Goal: Task Accomplishment & Management: Complete application form

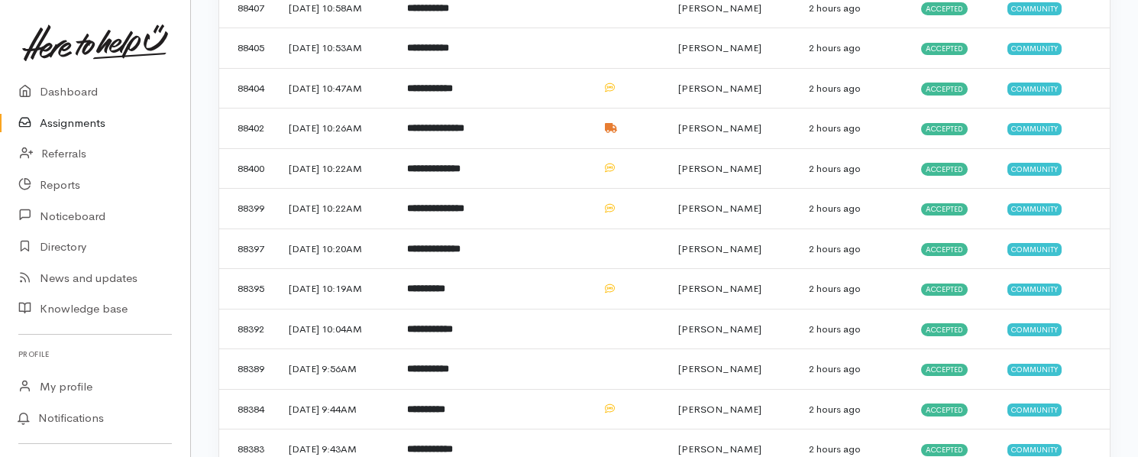
scroll to position [620, 0]
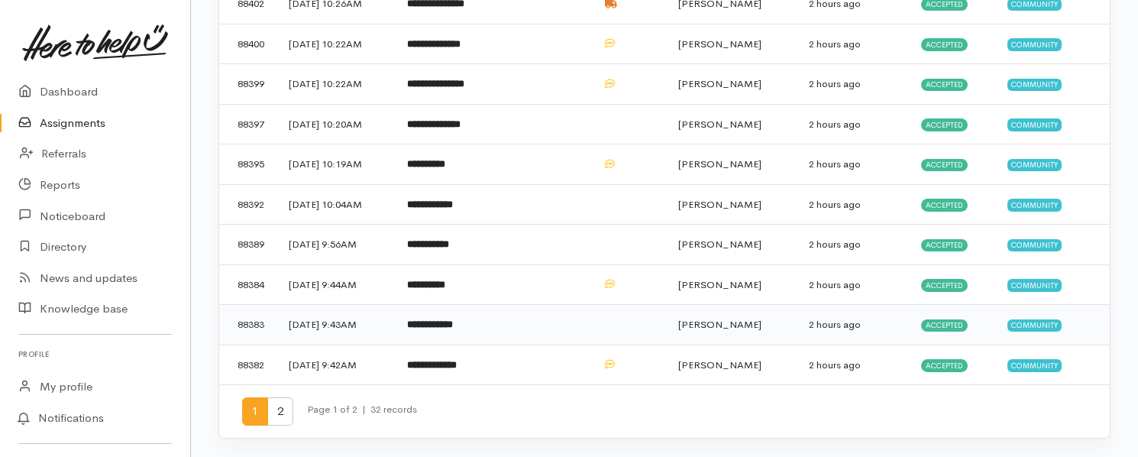
click at [453, 322] on b "**********" at bounding box center [430, 324] width 46 height 10
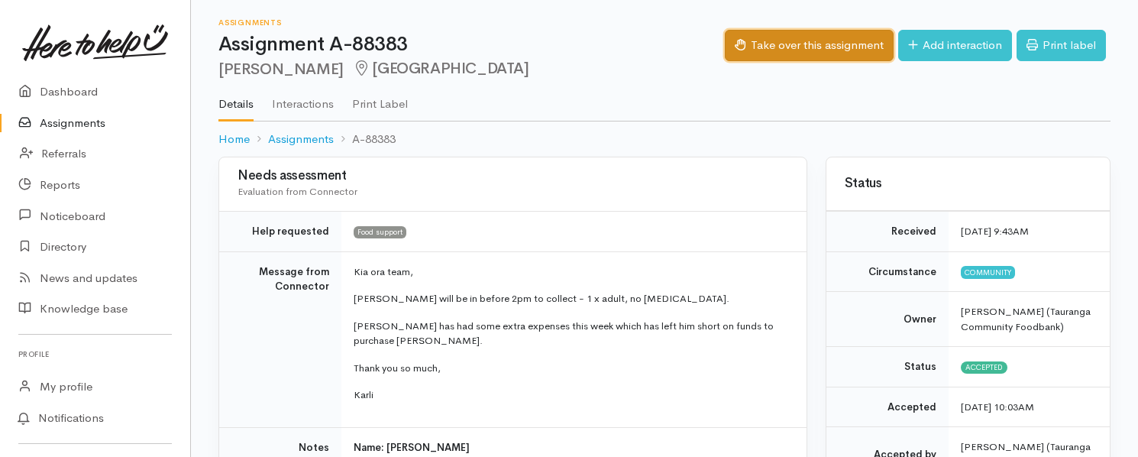
click at [781, 42] on button "Take over this assignment" at bounding box center [809, 45] width 169 height 31
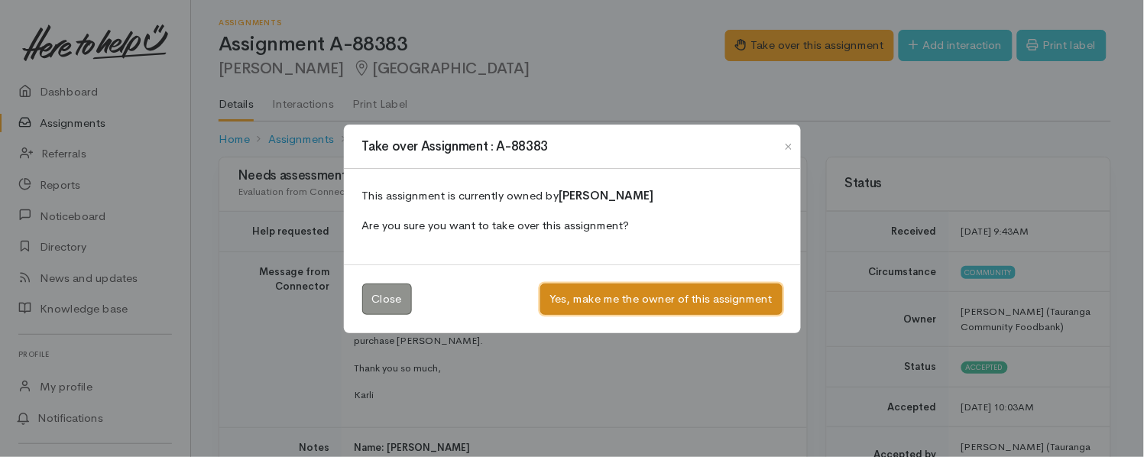
click at [745, 303] on button "Yes, make me the owner of this assignment" at bounding box center [661, 298] width 242 height 31
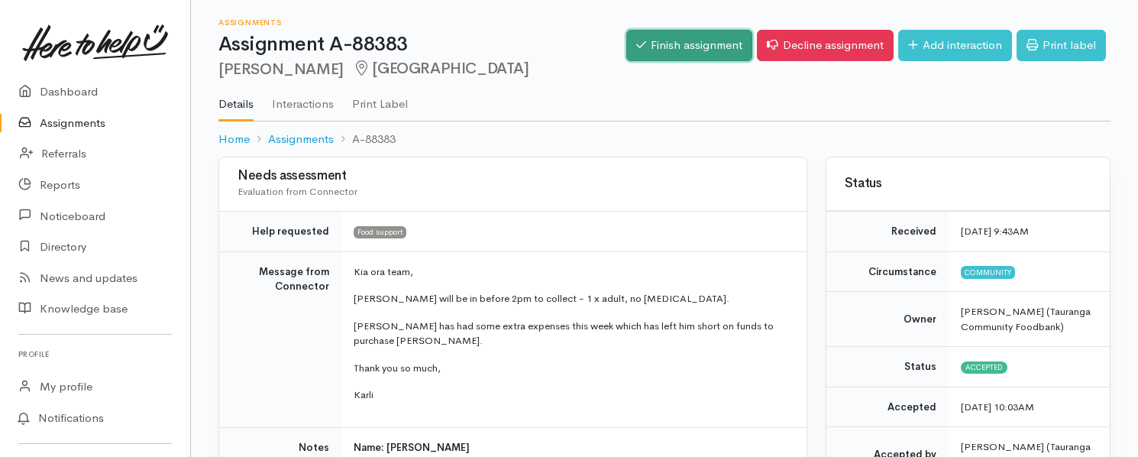
click at [651, 50] on link "Finish assignment" at bounding box center [689, 45] width 126 height 31
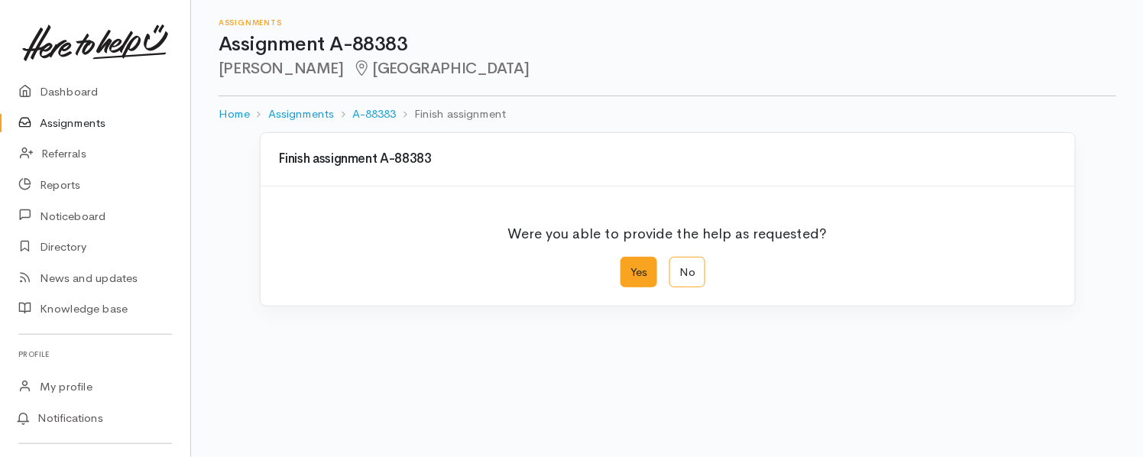
click at [636, 267] on label "Yes" at bounding box center [638, 272] width 37 height 31
click at [630, 267] on input "Yes" at bounding box center [625, 262] width 10 height 10
radio input "true"
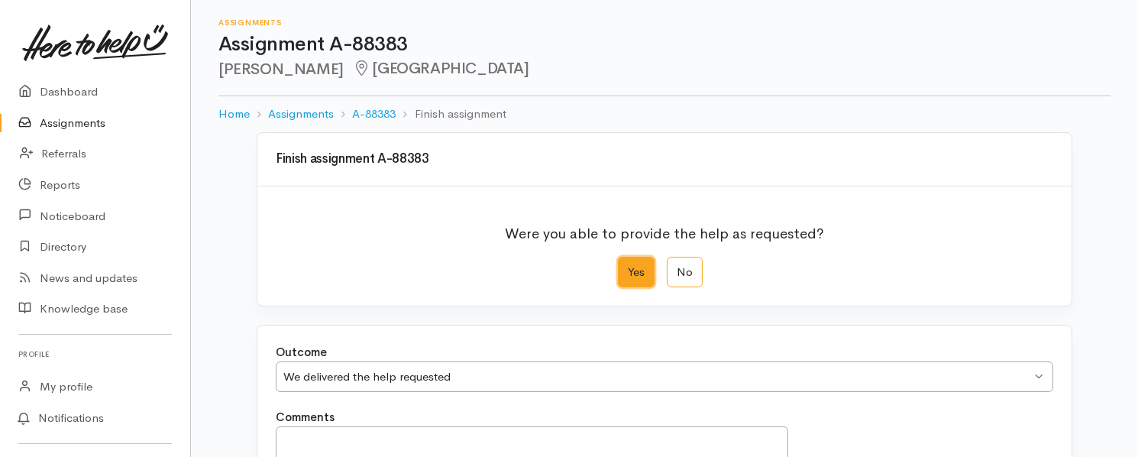
scroll to position [209, 0]
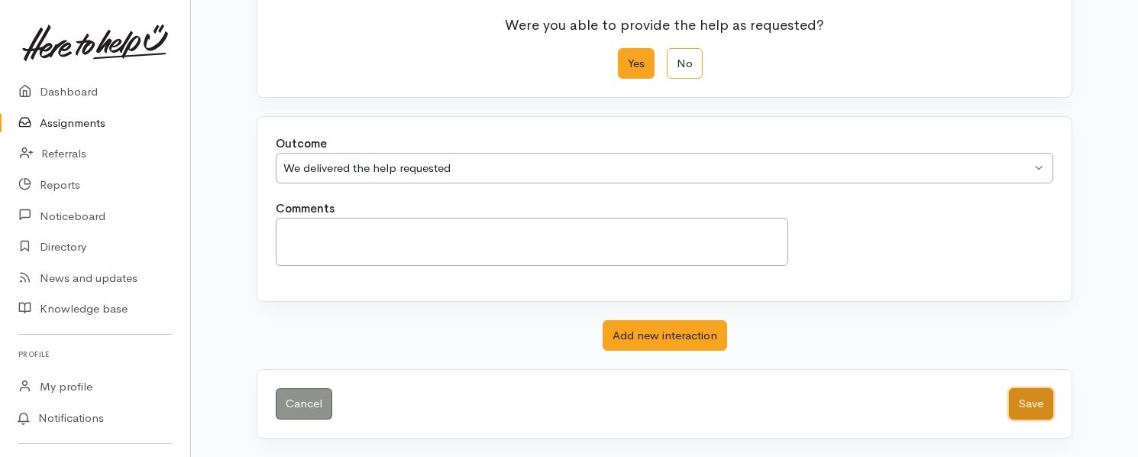
click at [1011, 401] on button "Save" at bounding box center [1031, 403] width 44 height 31
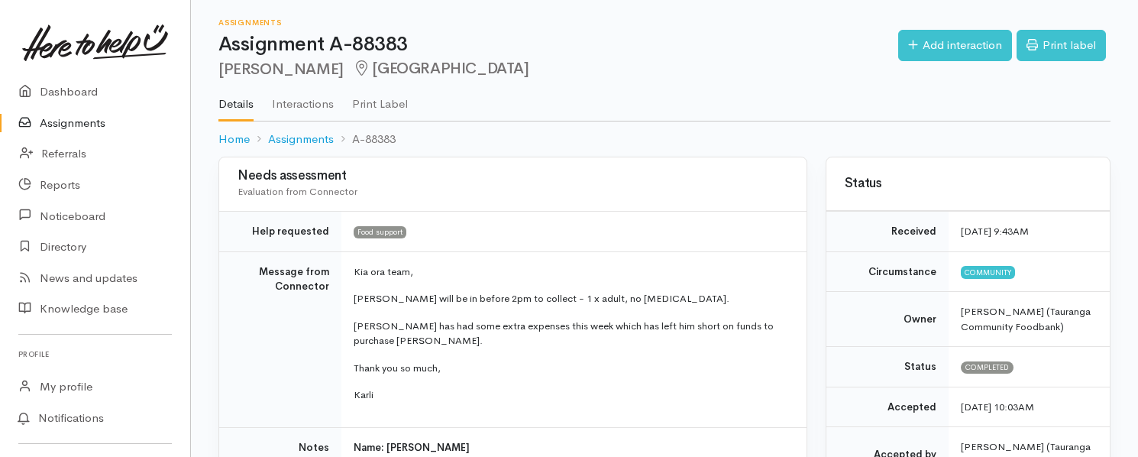
click at [63, 123] on link "Assignments" at bounding box center [95, 123] width 190 height 31
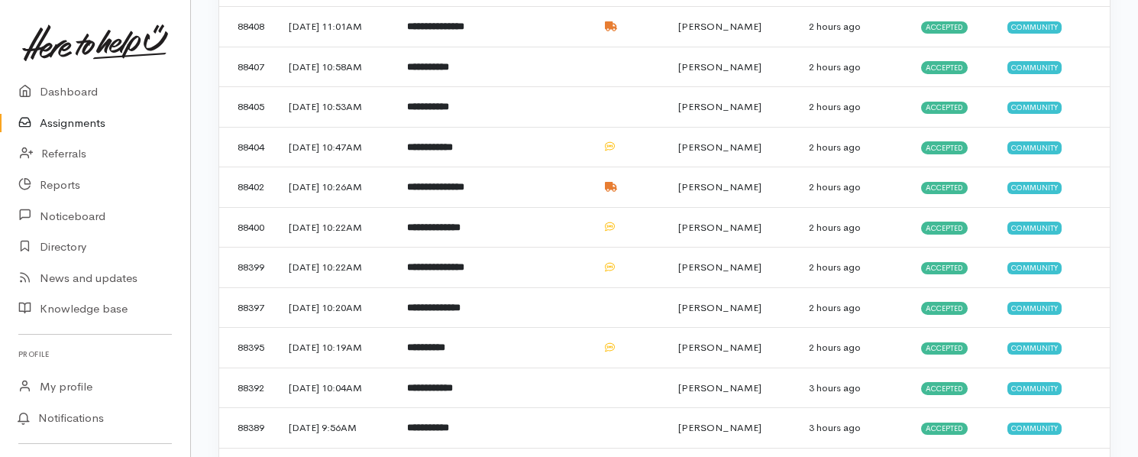
scroll to position [594, 0]
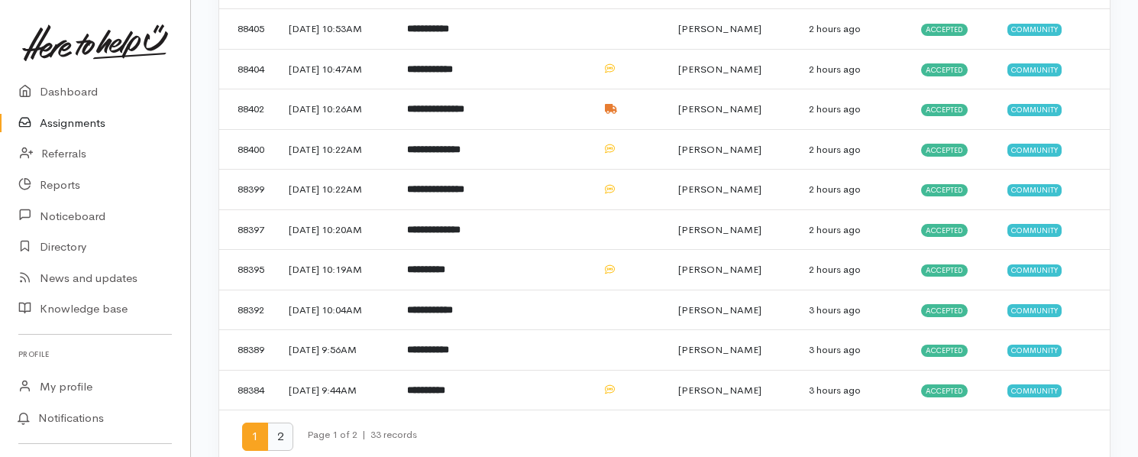
click at [276, 432] on span "2" at bounding box center [280, 436] width 26 height 28
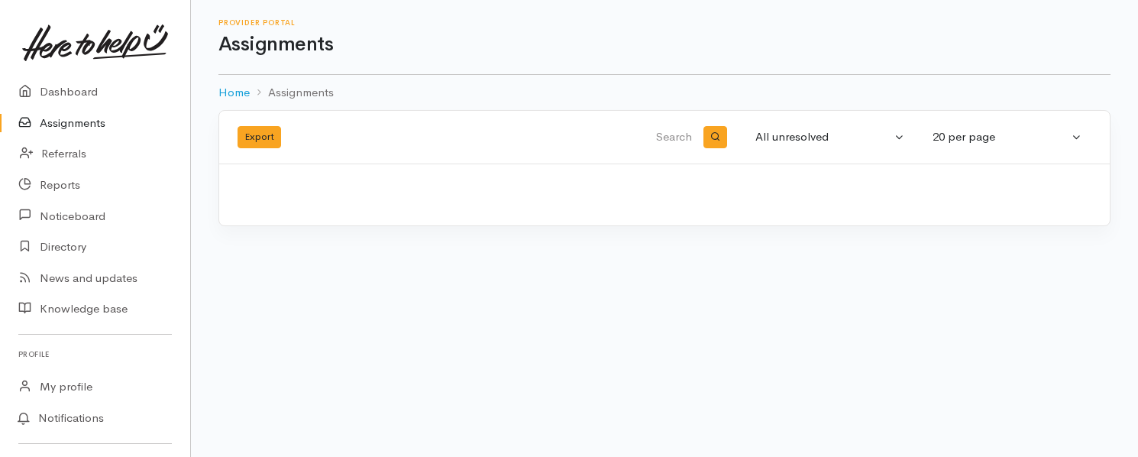
scroll to position [0, 0]
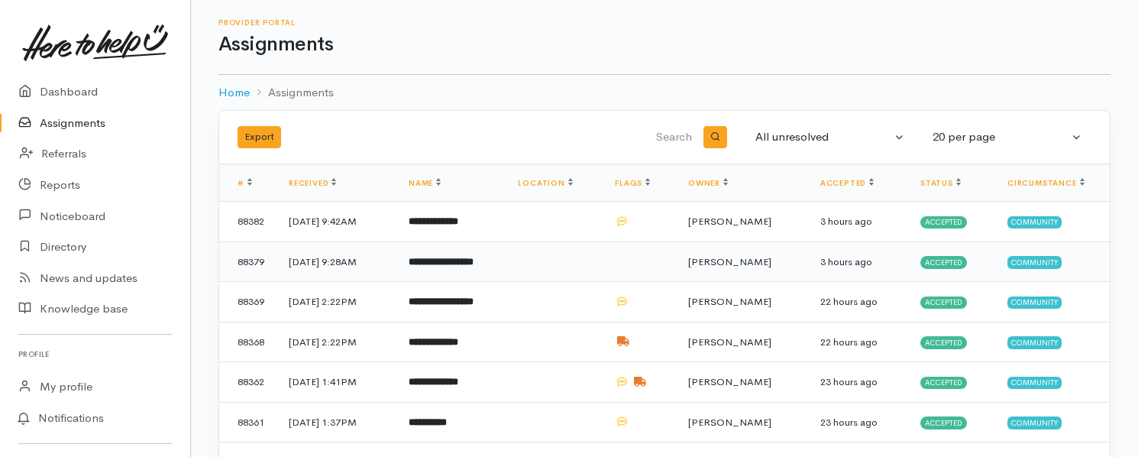
click at [474, 264] on b "**********" at bounding box center [441, 262] width 65 height 10
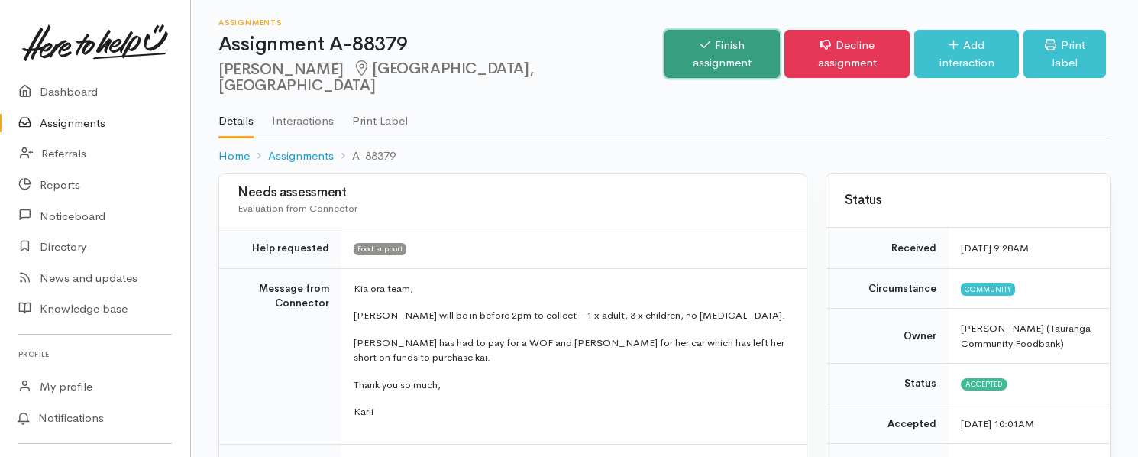
click at [690, 46] on link "Finish assignment" at bounding box center [722, 54] width 115 height 48
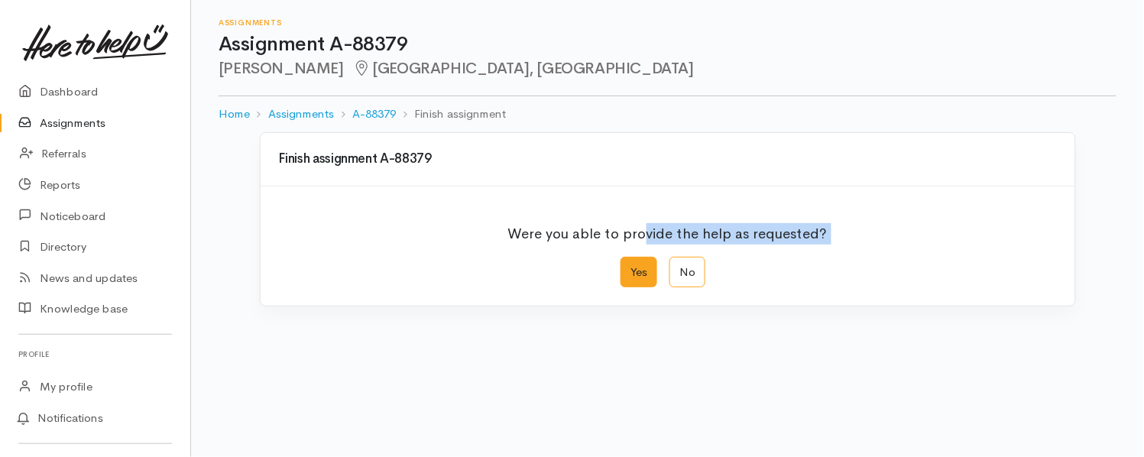
click at [642, 256] on div "Were you able to provide the help as requested? Yes No" at bounding box center [667, 246] width 814 height 120
click at [642, 257] on label "Yes" at bounding box center [638, 272] width 37 height 31
click at [630, 257] on input "Yes" at bounding box center [625, 262] width 10 height 10
radio input "true"
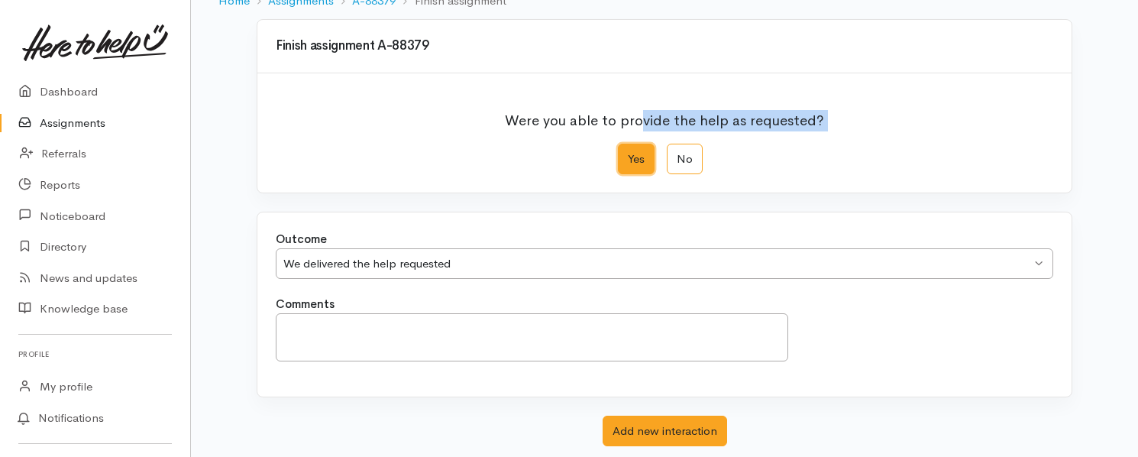
scroll to position [209, 0]
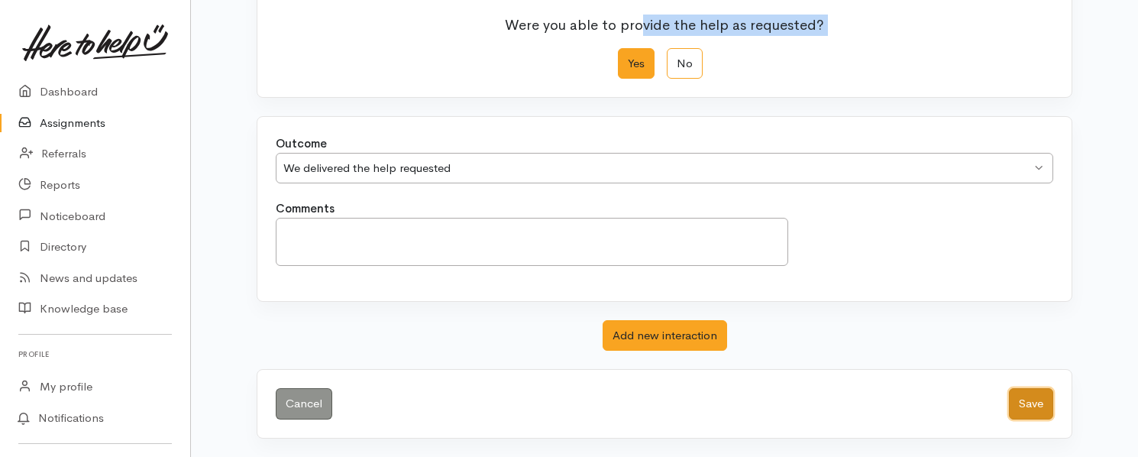
click at [1033, 397] on button "Save" at bounding box center [1031, 403] width 44 height 31
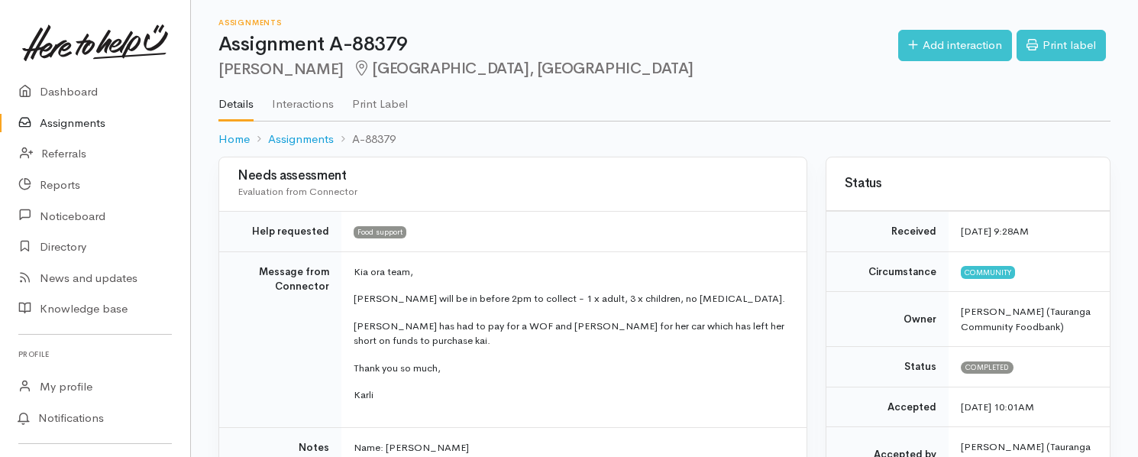
click at [63, 123] on link "Assignments" at bounding box center [95, 123] width 190 height 31
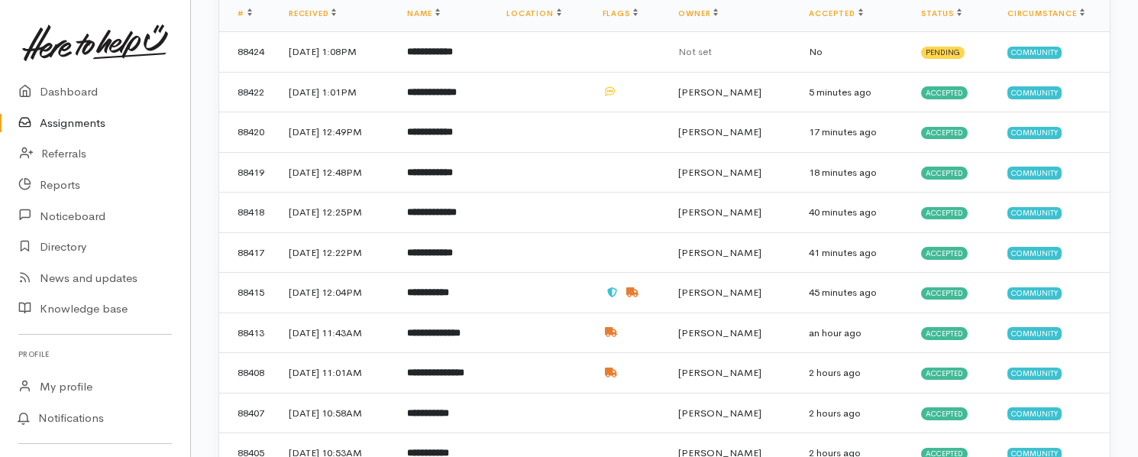
scroll to position [339, 0]
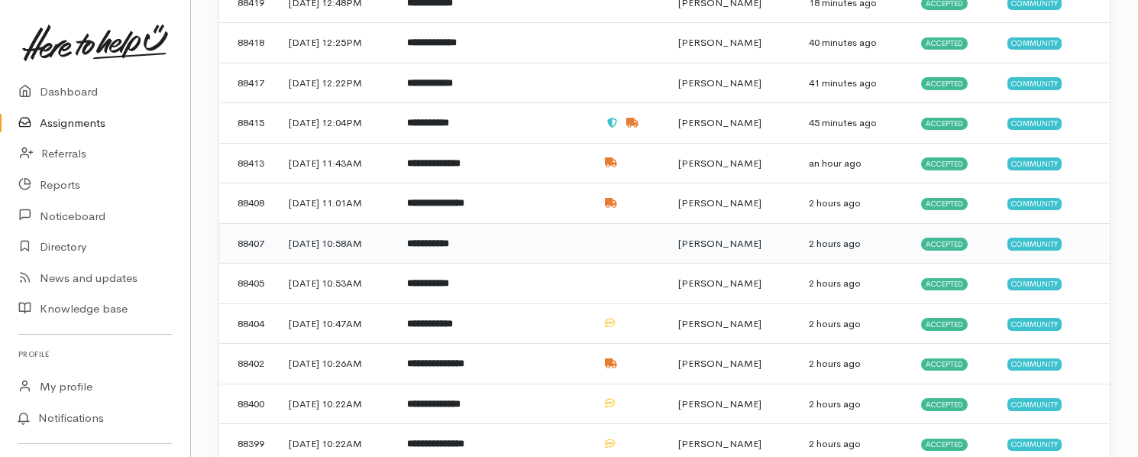
click at [448, 239] on b "**********" at bounding box center [428, 243] width 42 height 10
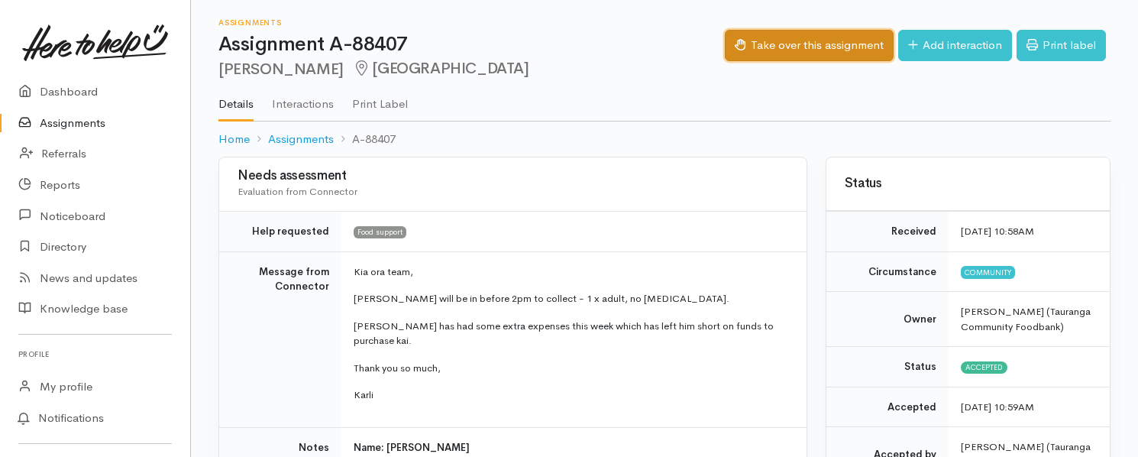
click at [841, 42] on button "Take over this assignment" at bounding box center [809, 45] width 169 height 31
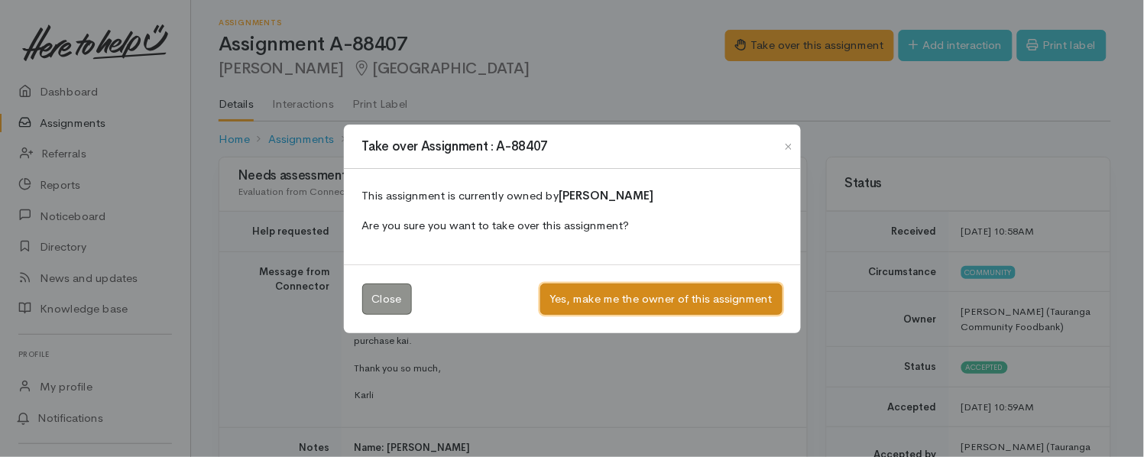
click at [611, 296] on button "Yes, make me the owner of this assignment" at bounding box center [661, 298] width 242 height 31
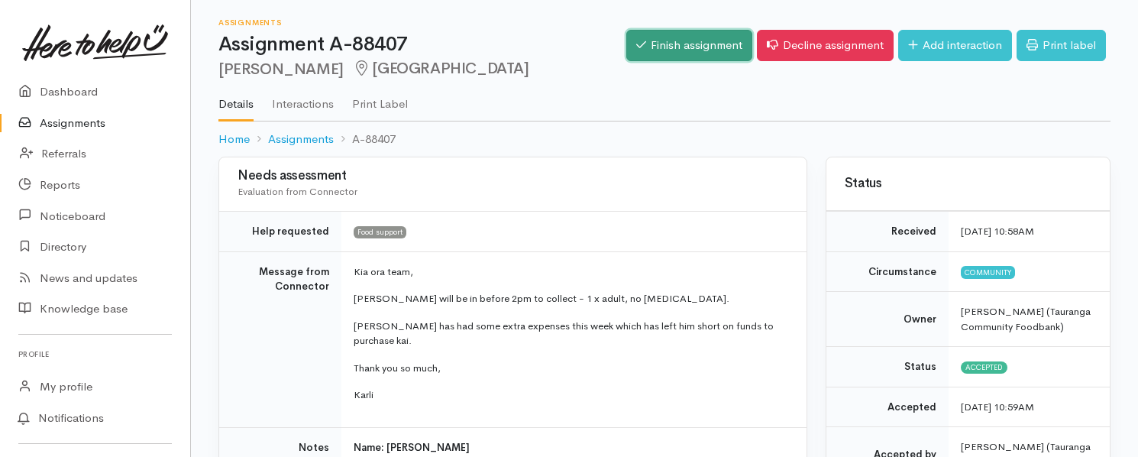
click at [704, 44] on link "Finish assignment" at bounding box center [689, 45] width 126 height 31
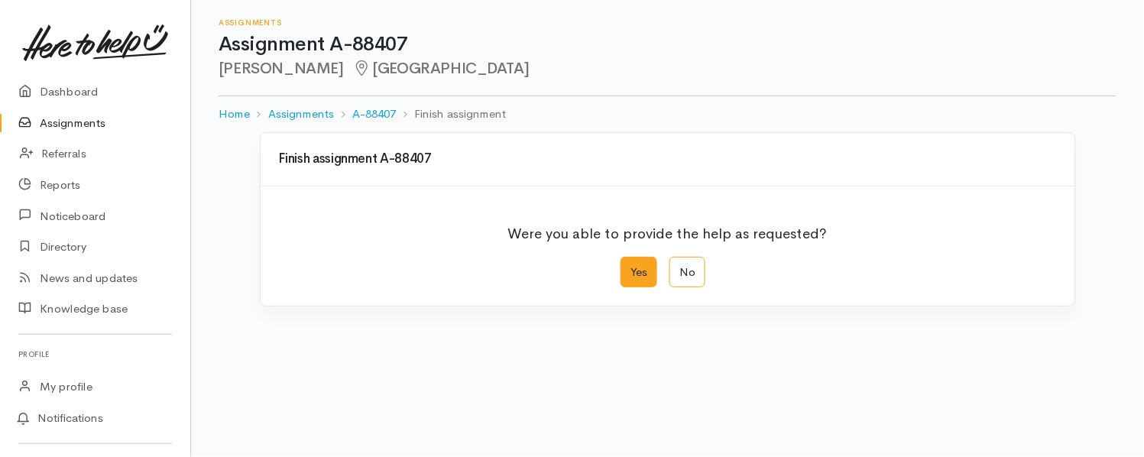
click at [623, 273] on label "Yes" at bounding box center [638, 272] width 37 height 31
click at [623, 267] on input "Yes" at bounding box center [625, 262] width 10 height 10
radio input "true"
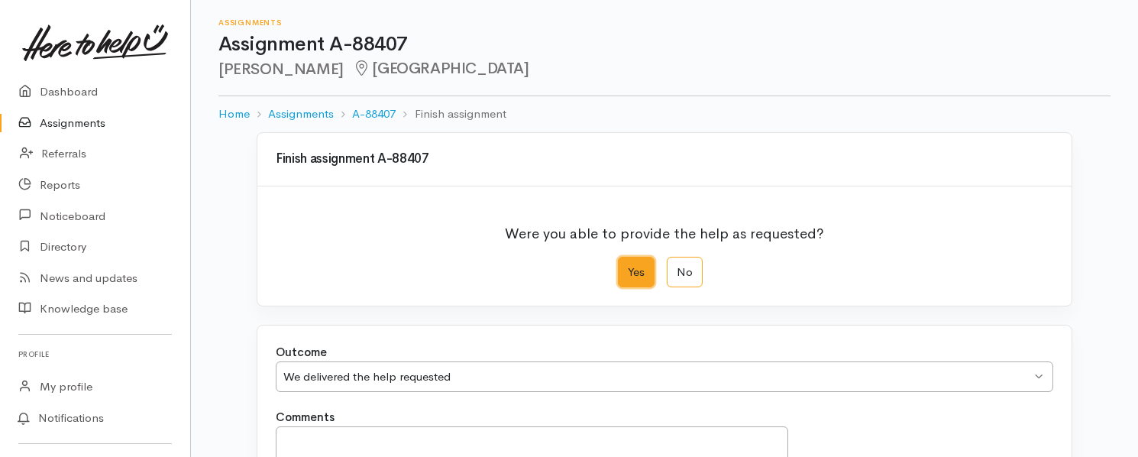
scroll to position [209, 0]
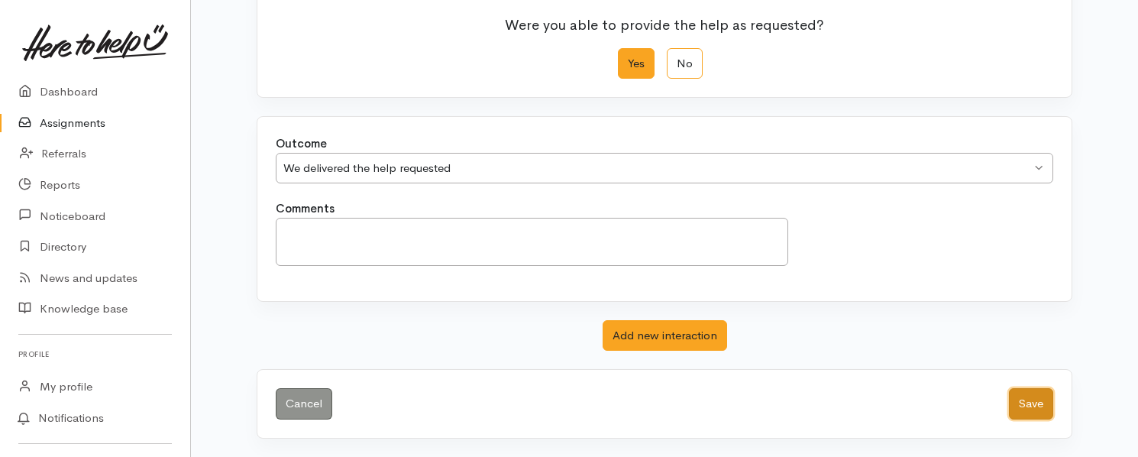
click at [1014, 390] on button "Save" at bounding box center [1031, 403] width 44 height 31
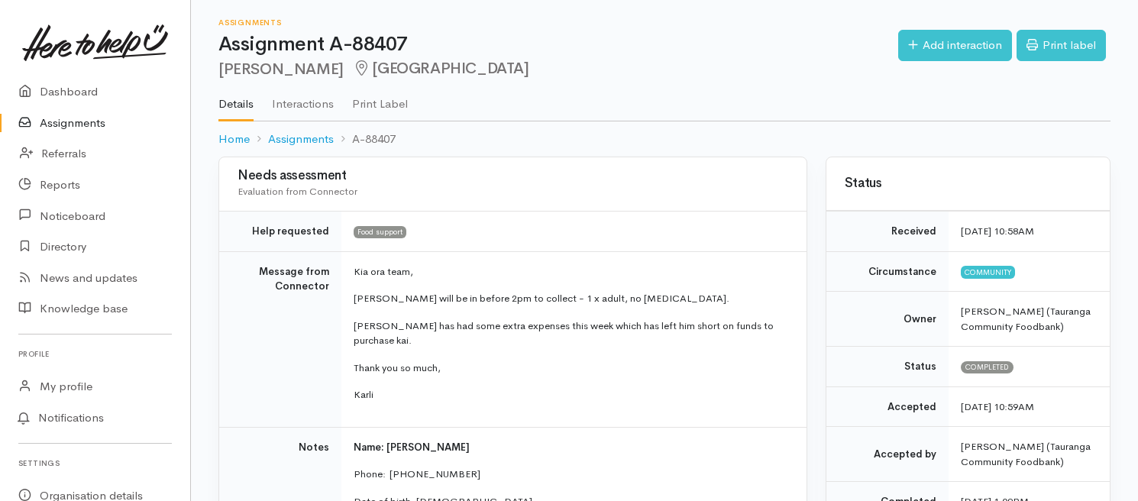
click at [61, 120] on link "Assignments" at bounding box center [95, 123] width 190 height 31
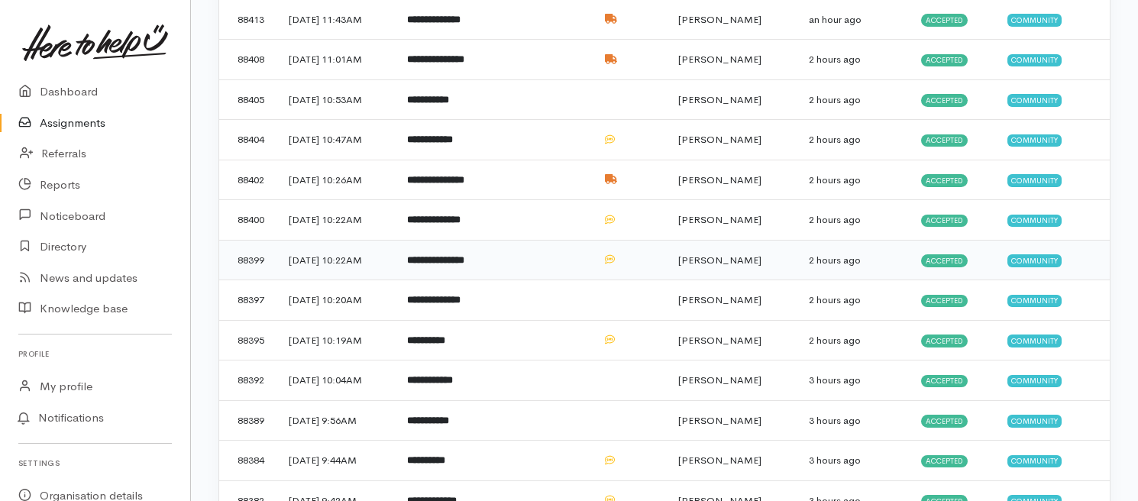
scroll to position [575, 0]
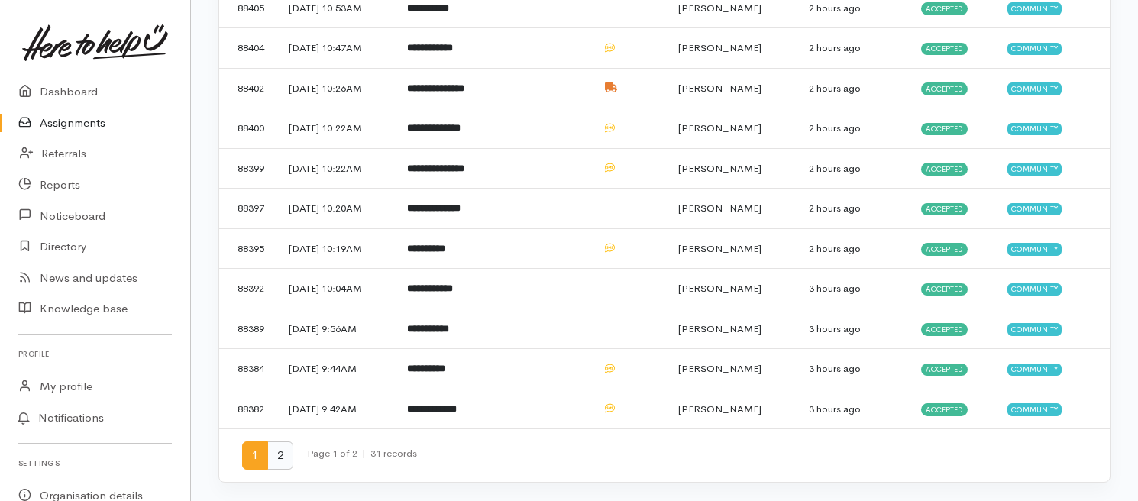
click at [279, 455] on span "2" at bounding box center [280, 456] width 26 height 28
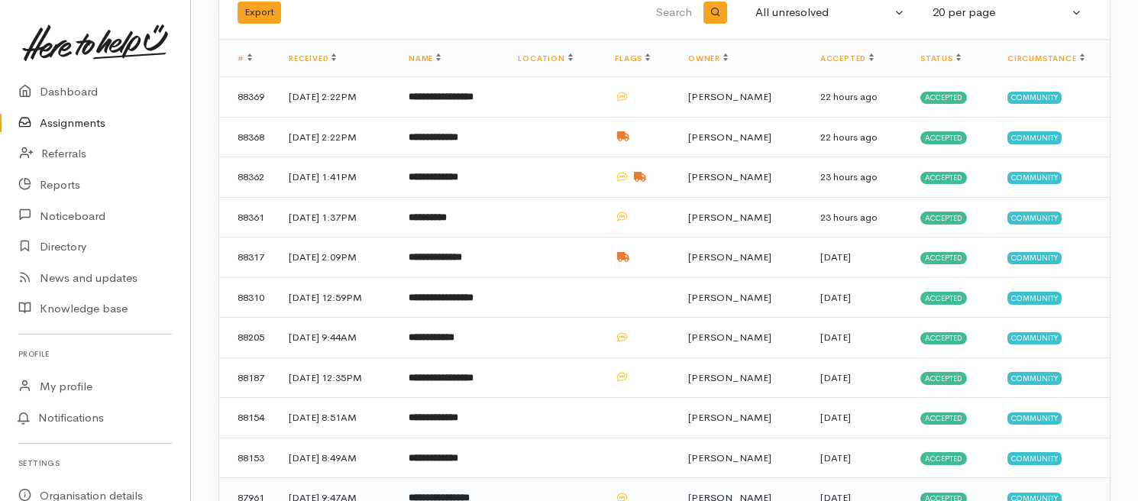
scroll to position [214, 0]
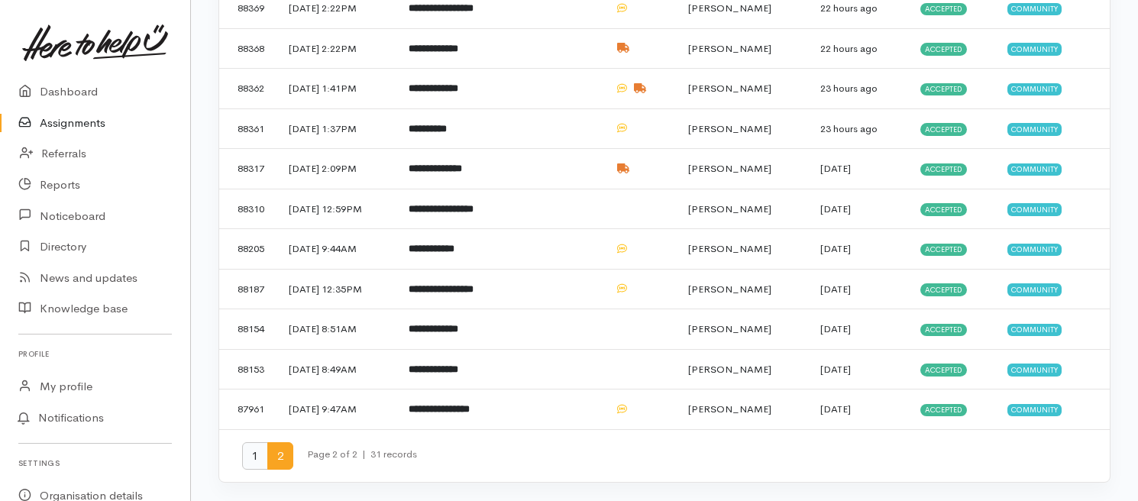
click at [246, 453] on span "1" at bounding box center [255, 456] width 26 height 28
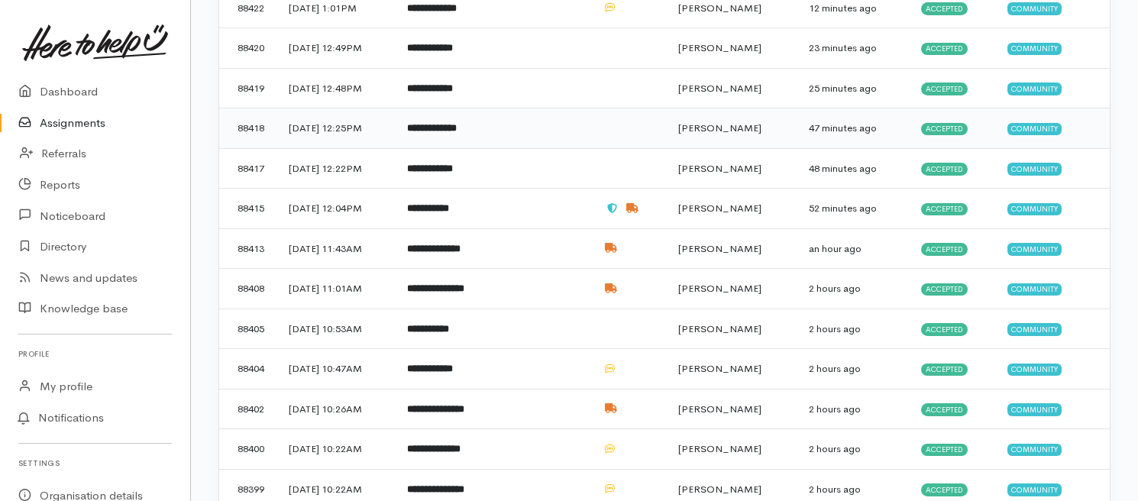
scroll to position [254, 0]
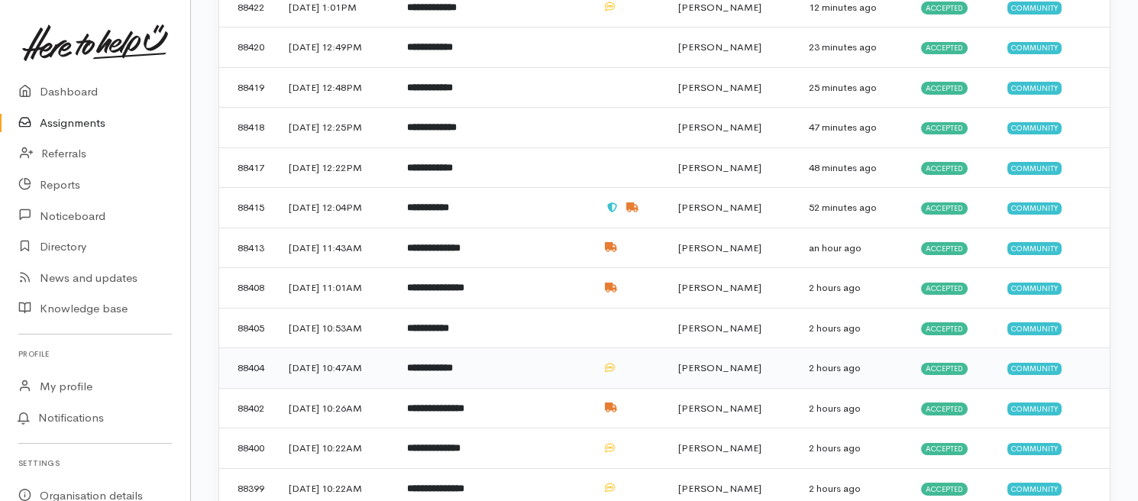
click at [494, 364] on td "**********" at bounding box center [444, 368] width 99 height 40
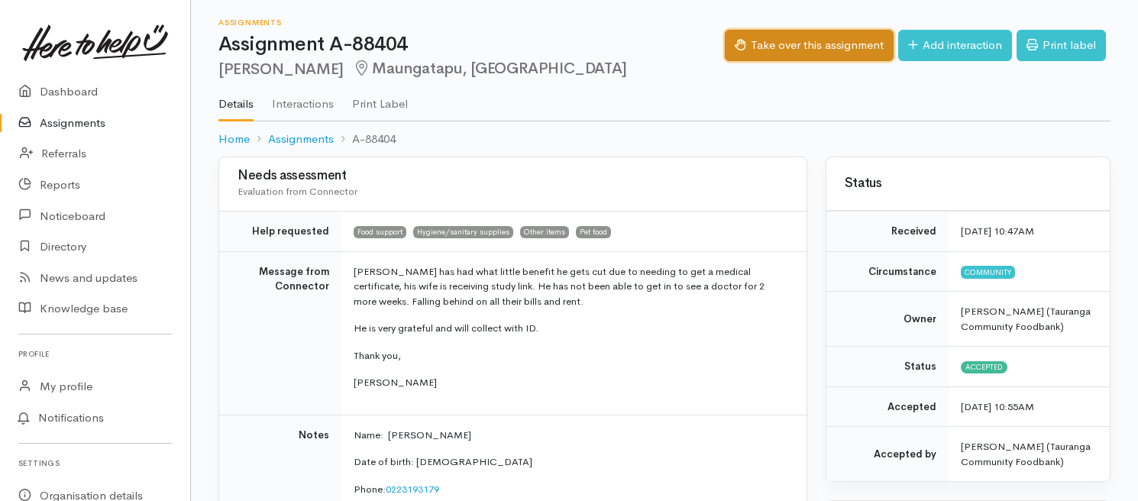
click at [844, 50] on button "Take over this assignment" at bounding box center [809, 45] width 169 height 31
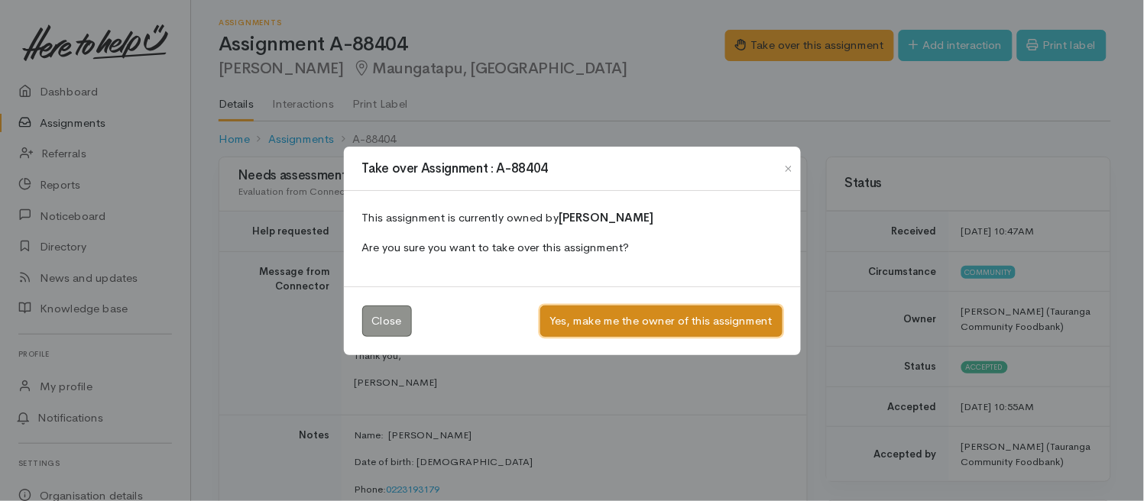
click at [581, 332] on button "Yes, make me the owner of this assignment" at bounding box center [661, 321] width 242 height 31
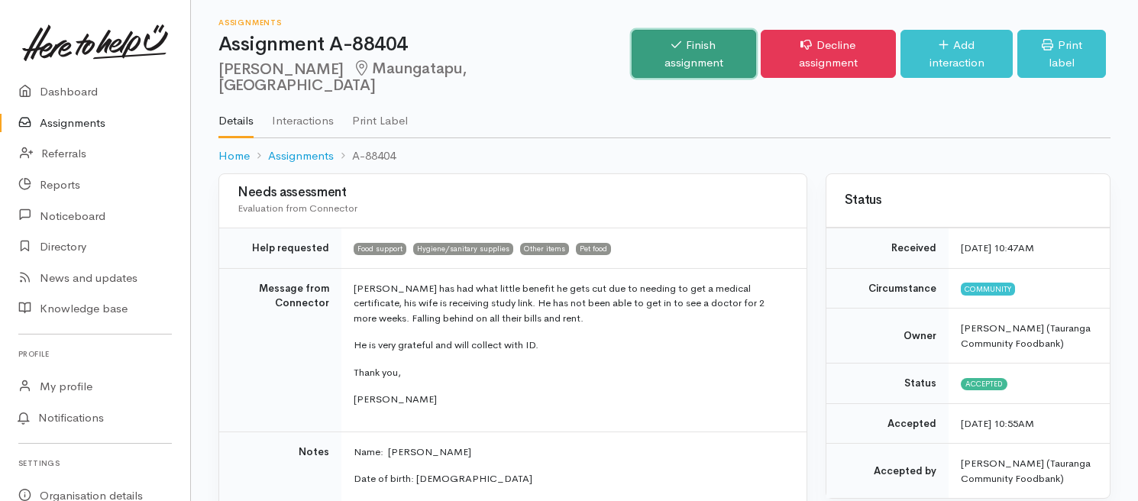
click at [689, 31] on link "Finish assignment" at bounding box center [694, 54] width 125 height 48
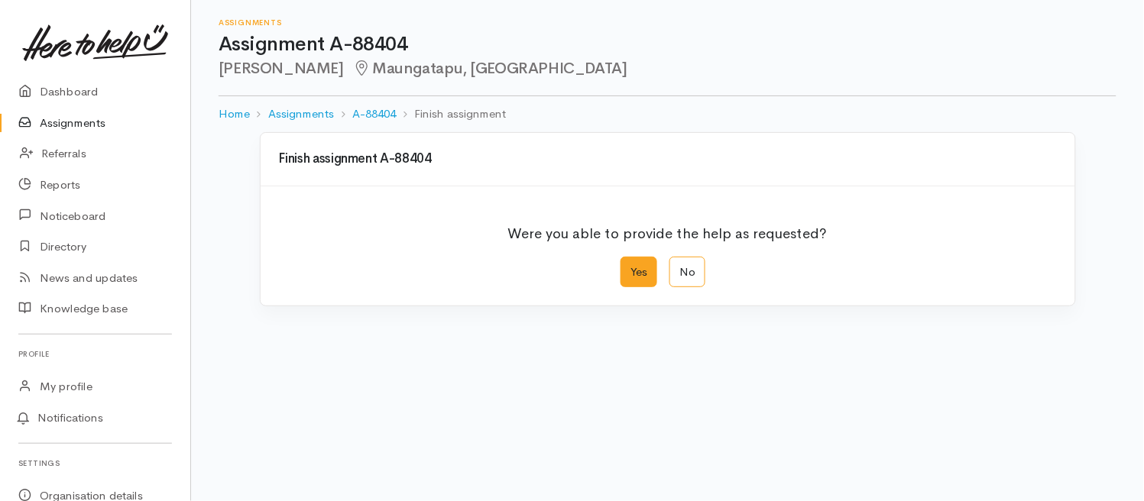
click at [629, 265] on label "Yes" at bounding box center [638, 272] width 37 height 31
click at [629, 265] on input "Yes" at bounding box center [625, 262] width 10 height 10
radio input "true"
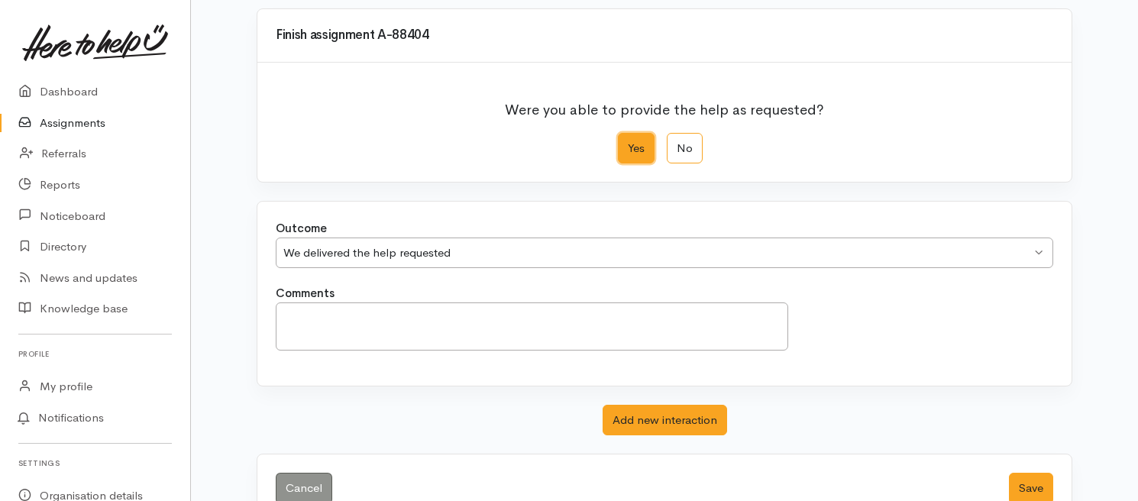
scroll to position [164, 0]
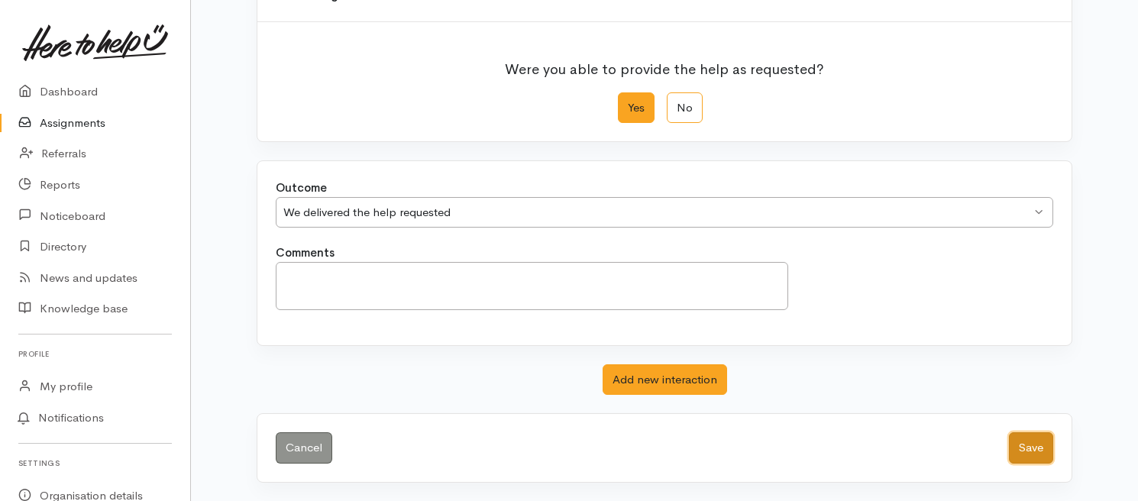
click at [1018, 448] on button "Save" at bounding box center [1031, 447] width 44 height 31
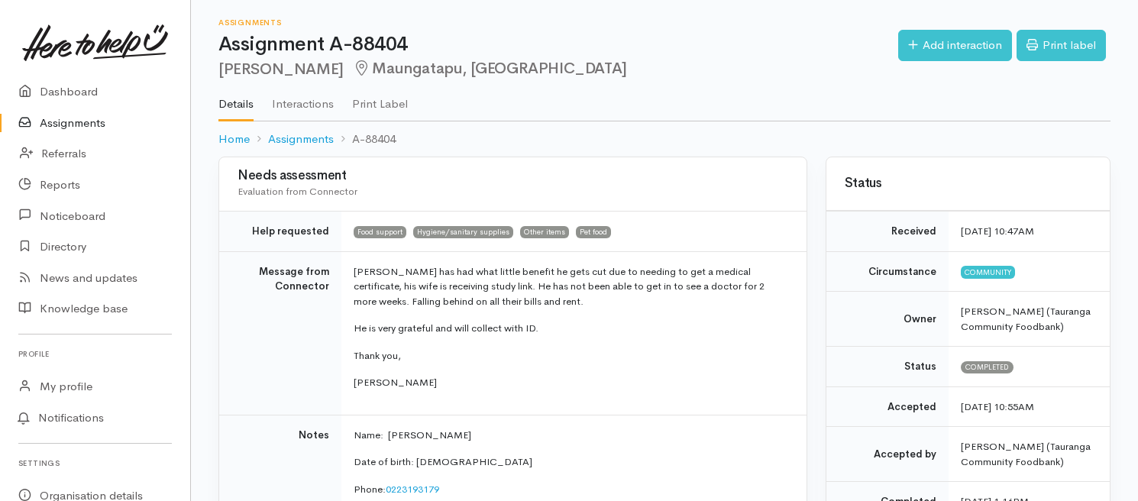
click at [63, 122] on link "Assignments" at bounding box center [95, 123] width 190 height 31
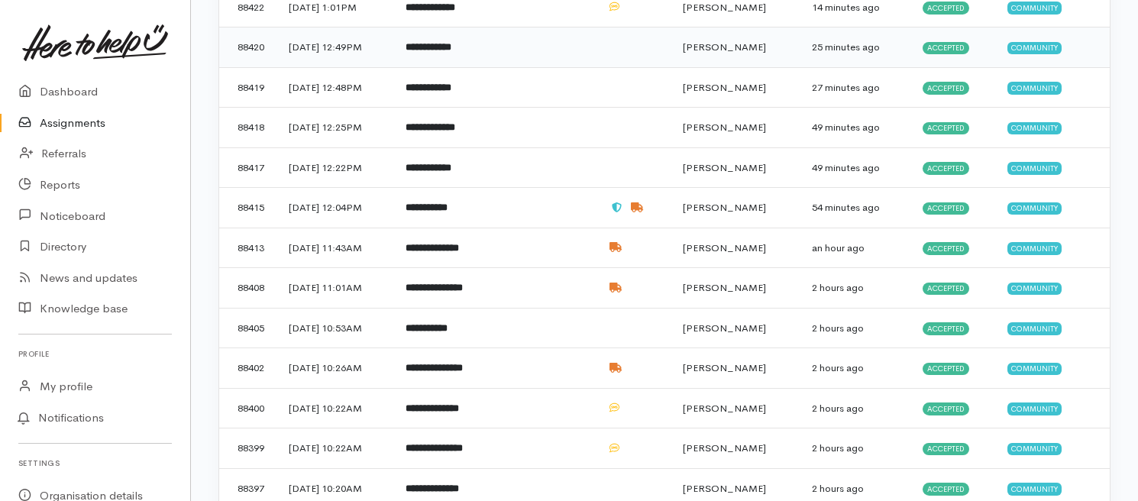
scroll to position [339, 0]
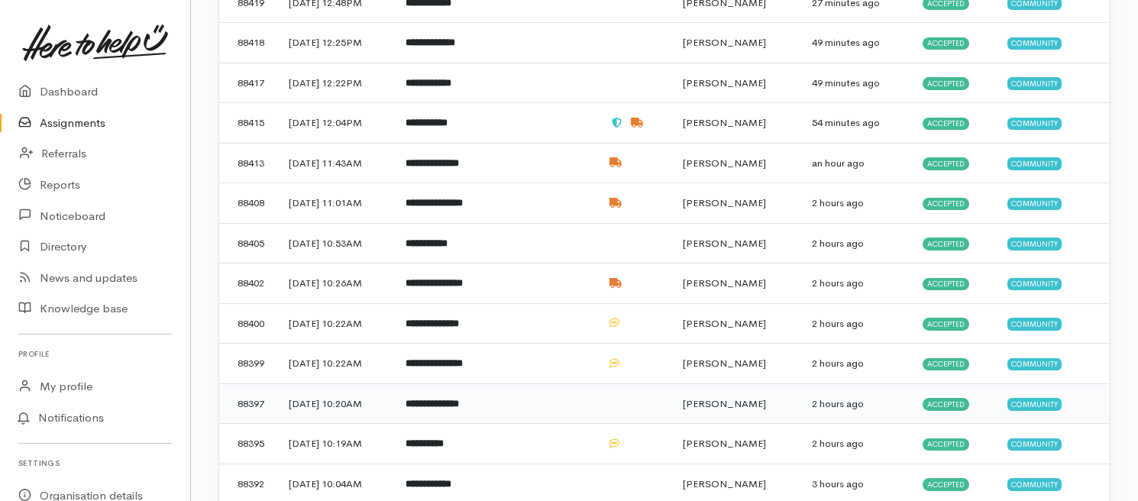
click at [459, 406] on b "**********" at bounding box center [432, 404] width 53 height 10
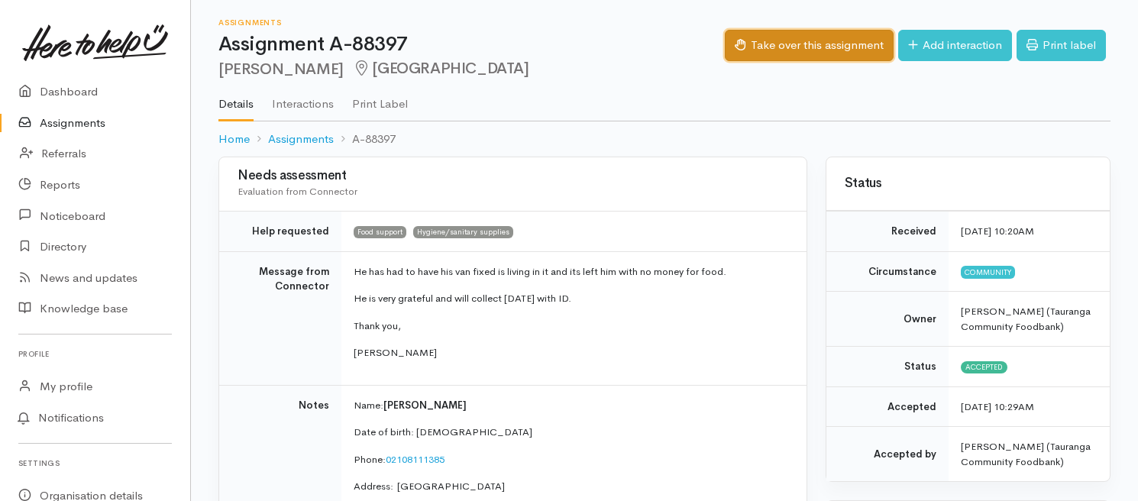
click at [828, 37] on button "Take over this assignment" at bounding box center [809, 45] width 169 height 31
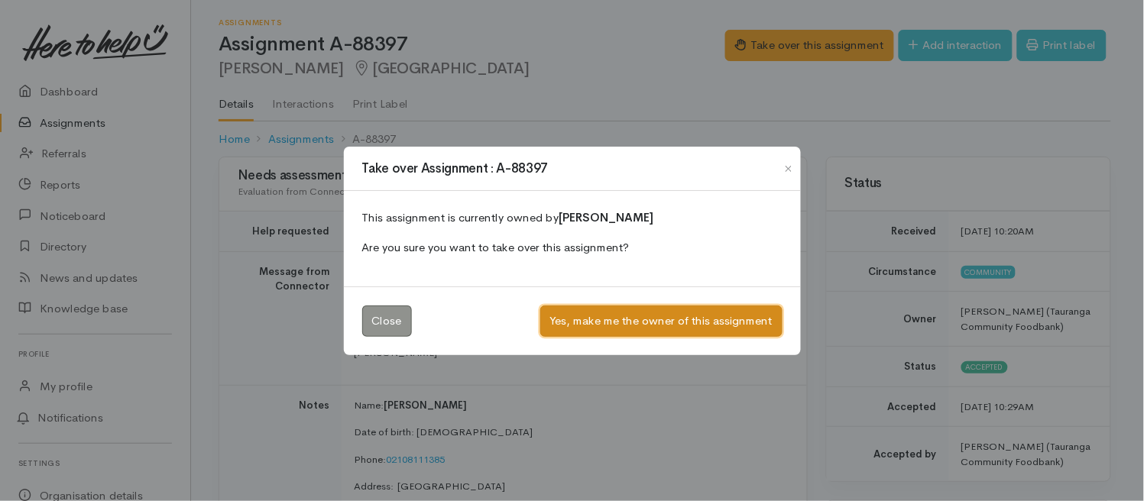
click at [657, 315] on button "Yes, make me the owner of this assignment" at bounding box center [661, 321] width 242 height 31
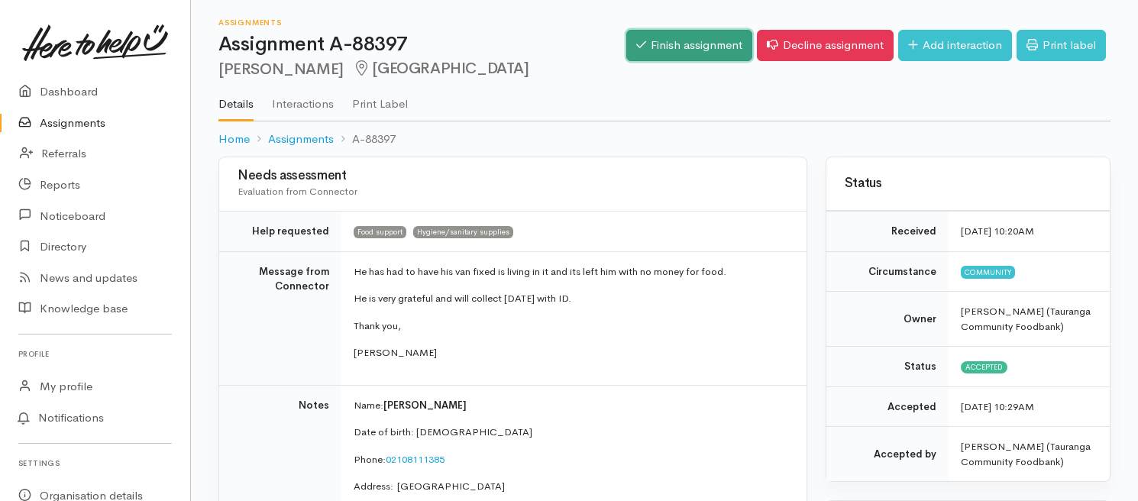
click at [698, 40] on link "Finish assignment" at bounding box center [689, 45] width 126 height 31
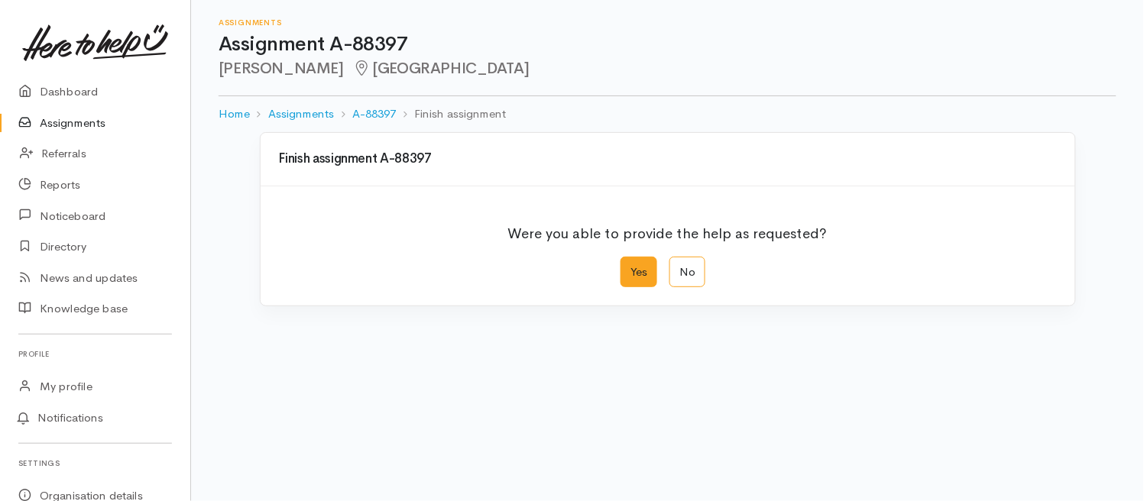
click at [623, 280] on label "Yes" at bounding box center [638, 272] width 37 height 31
click at [623, 267] on input "Yes" at bounding box center [625, 262] width 10 height 10
radio input "true"
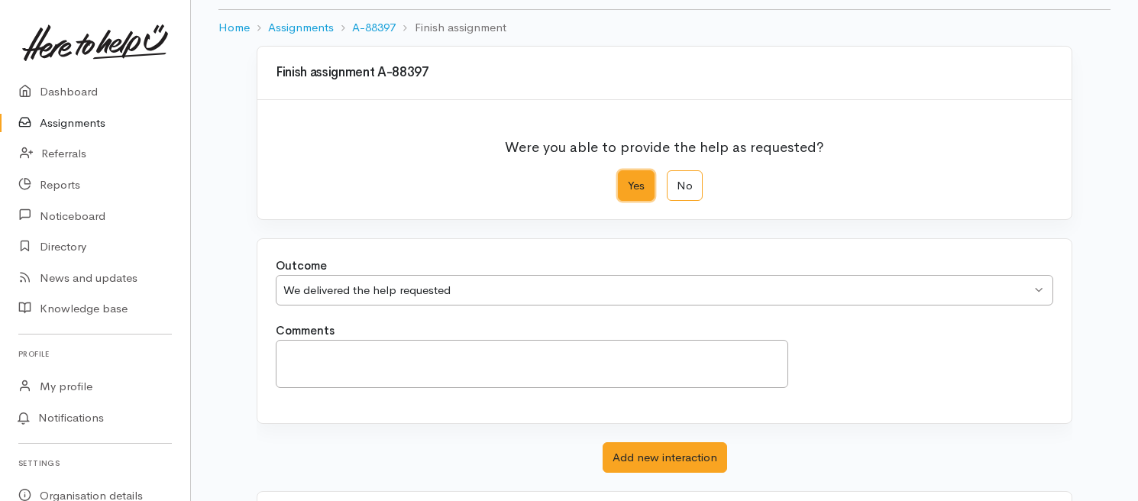
scroll to position [164, 0]
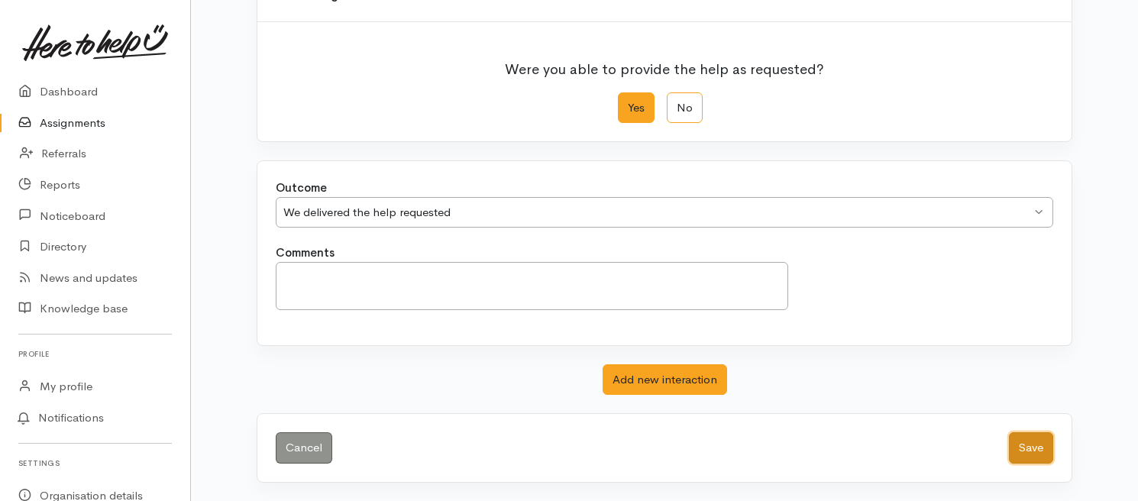
click at [1012, 445] on button "Save" at bounding box center [1031, 447] width 44 height 31
